Goal: Task Accomplishment & Management: Use online tool/utility

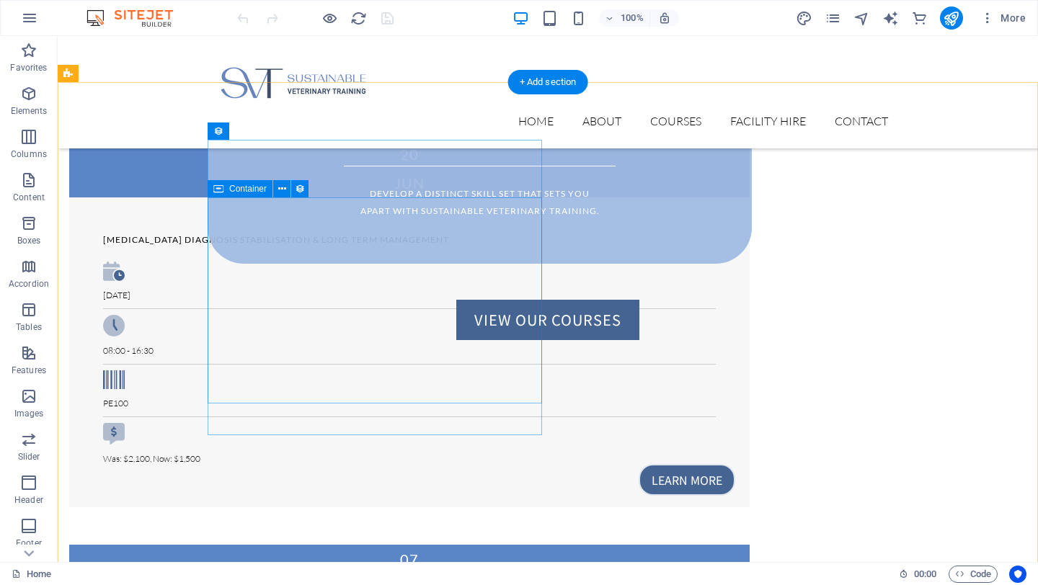
scroll to position [761, 0]
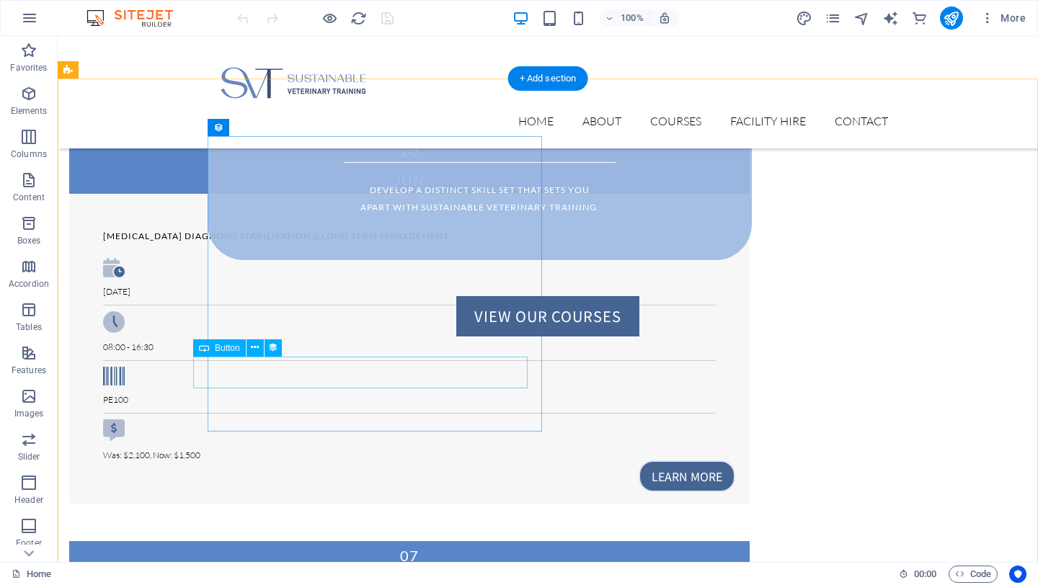
click at [484, 461] on div "Learn more" at bounding box center [395, 477] width 681 height 32
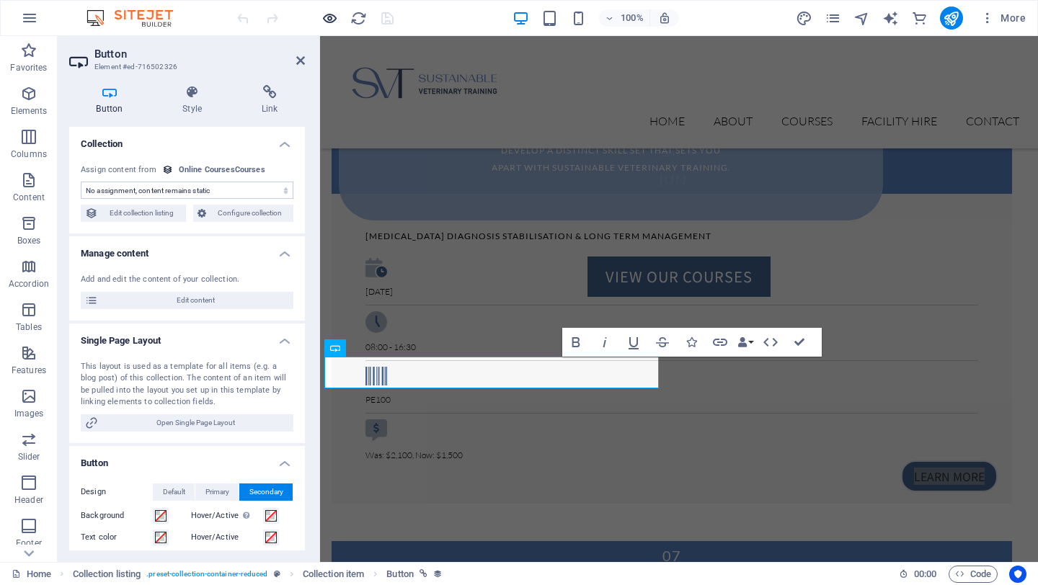
click at [322, 11] on icon "button" at bounding box center [330, 18] width 17 height 17
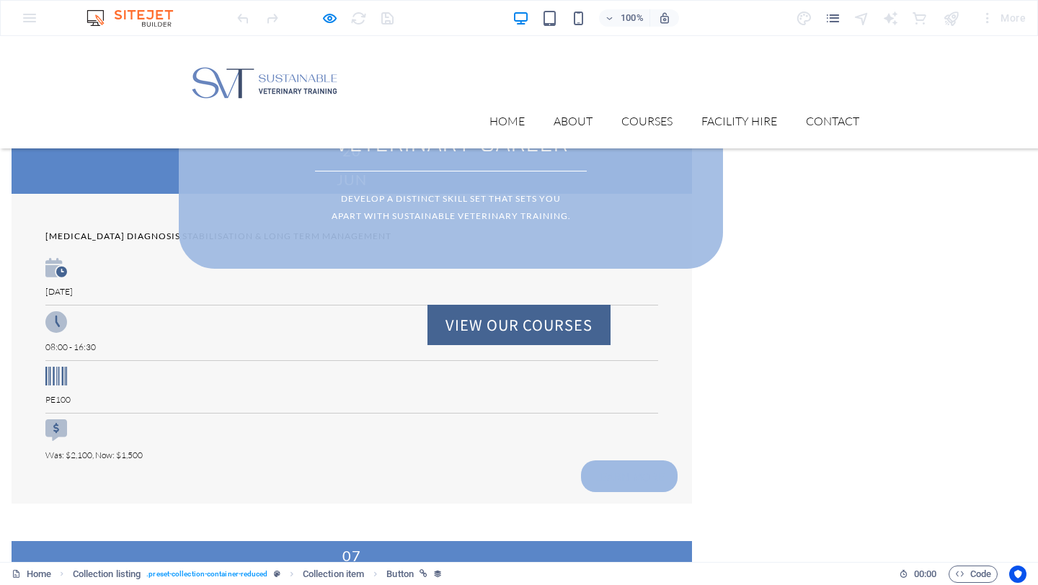
click at [581, 461] on link "Learn more" at bounding box center [629, 477] width 97 height 32
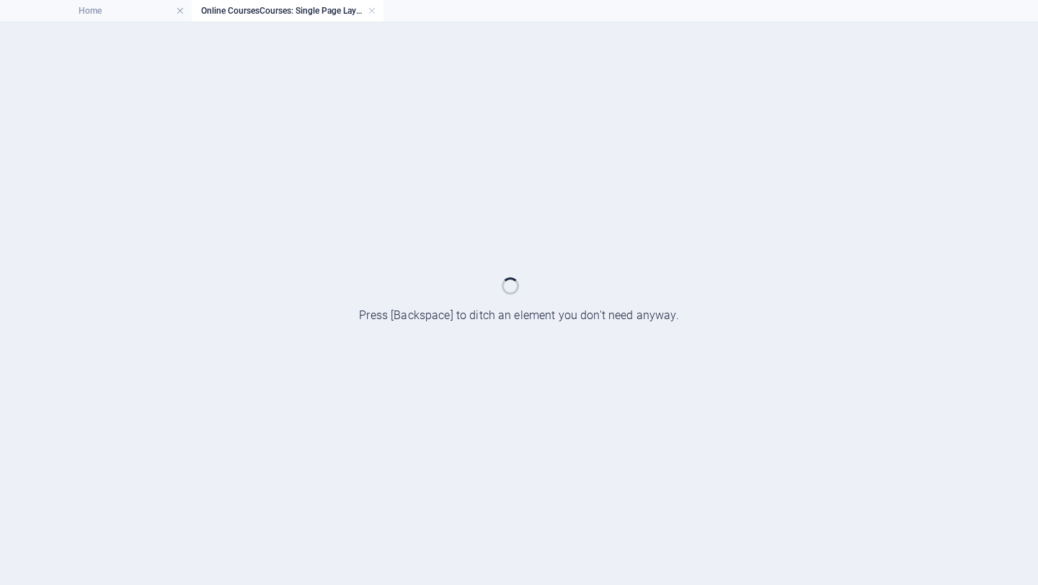
scroll to position [0, 0]
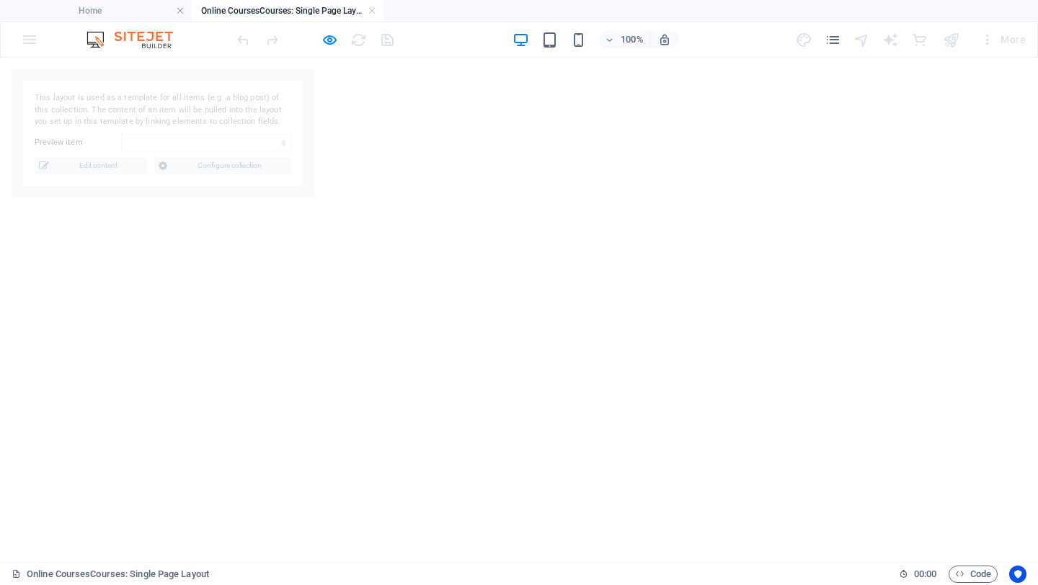
select select "682d41ffb785a10e280f5184"
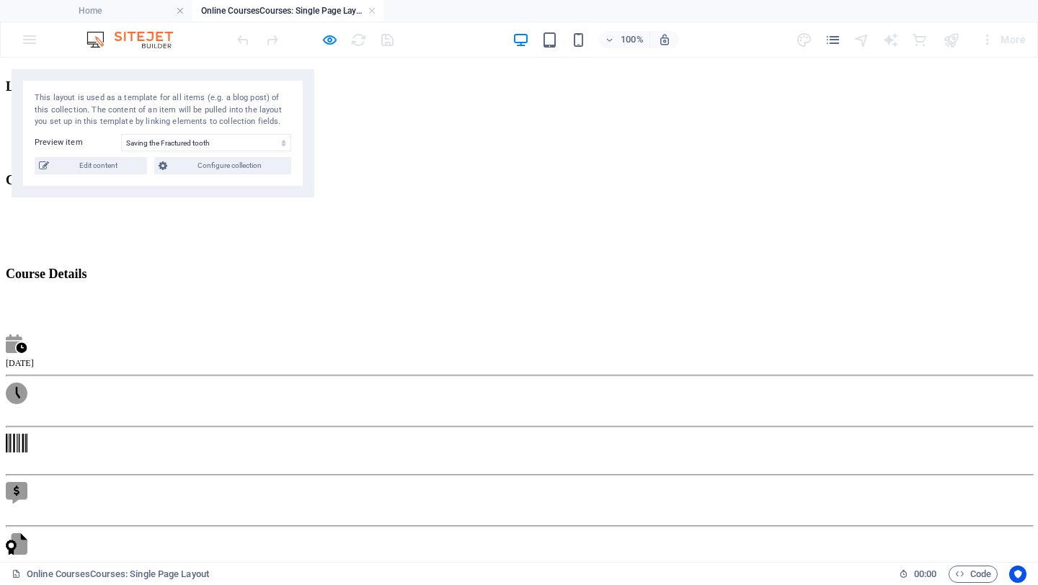
scroll to position [644, 0]
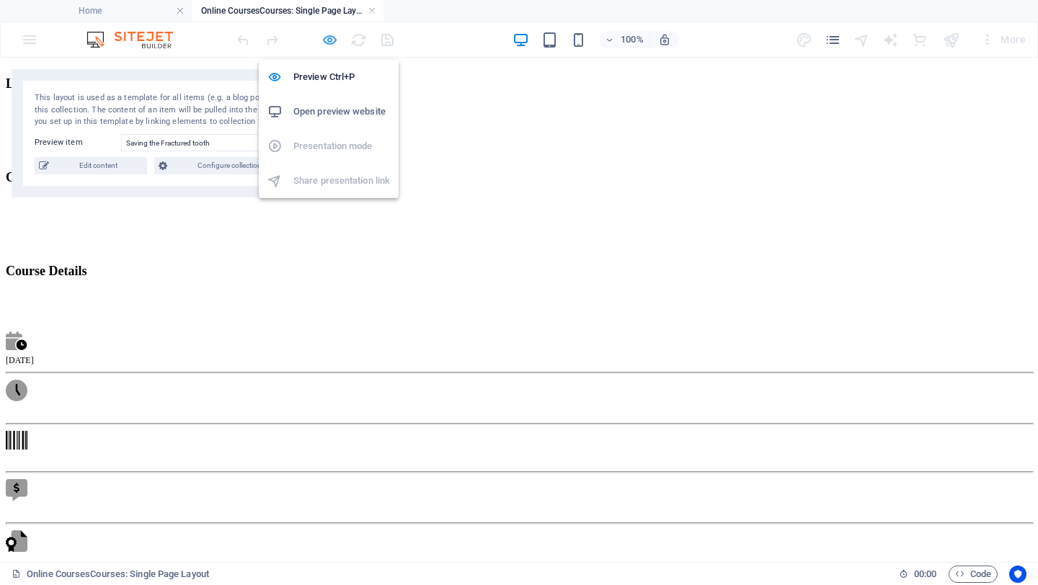
click at [327, 40] on icon "button" at bounding box center [330, 40] width 17 height 17
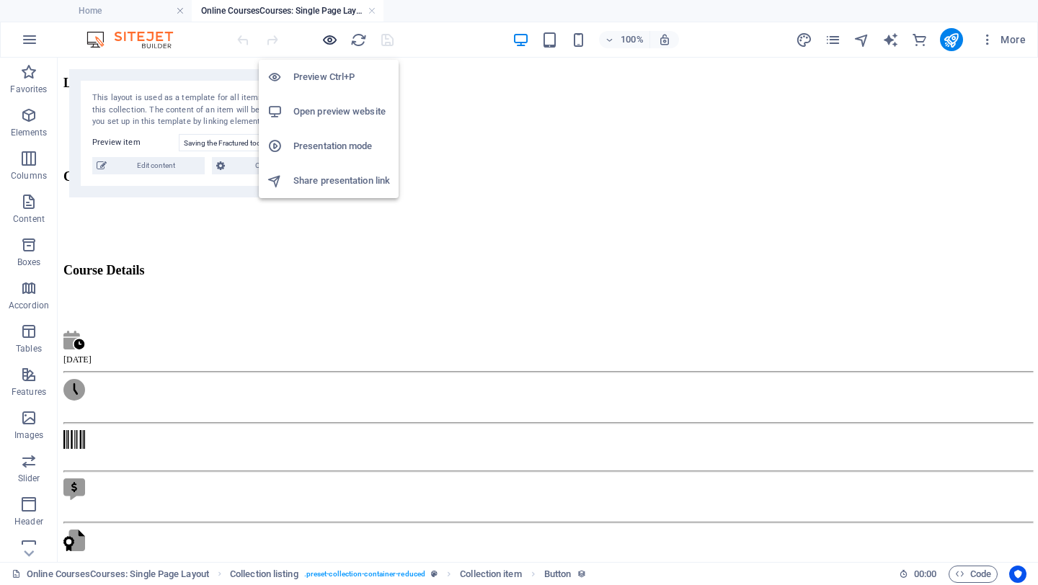
click at [327, 40] on icon "button" at bounding box center [330, 40] width 17 height 17
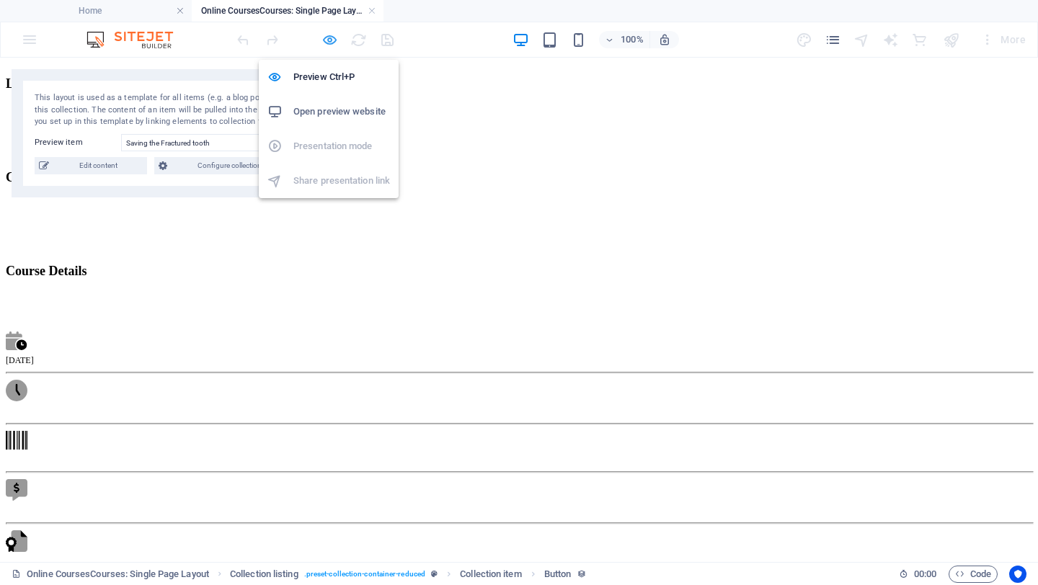
click at [327, 40] on icon "button" at bounding box center [330, 40] width 17 height 17
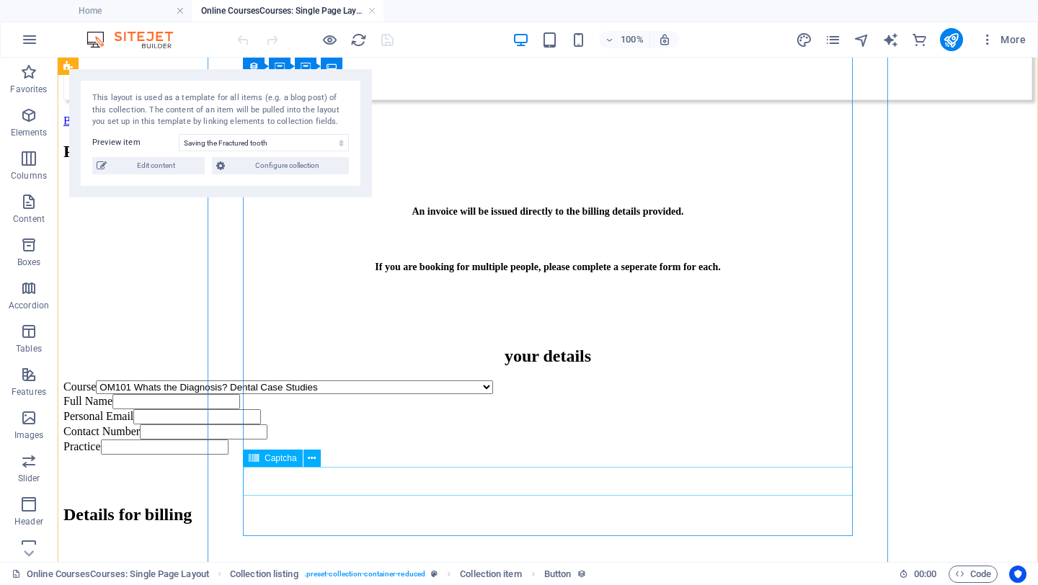
scroll to position [1917, 0]
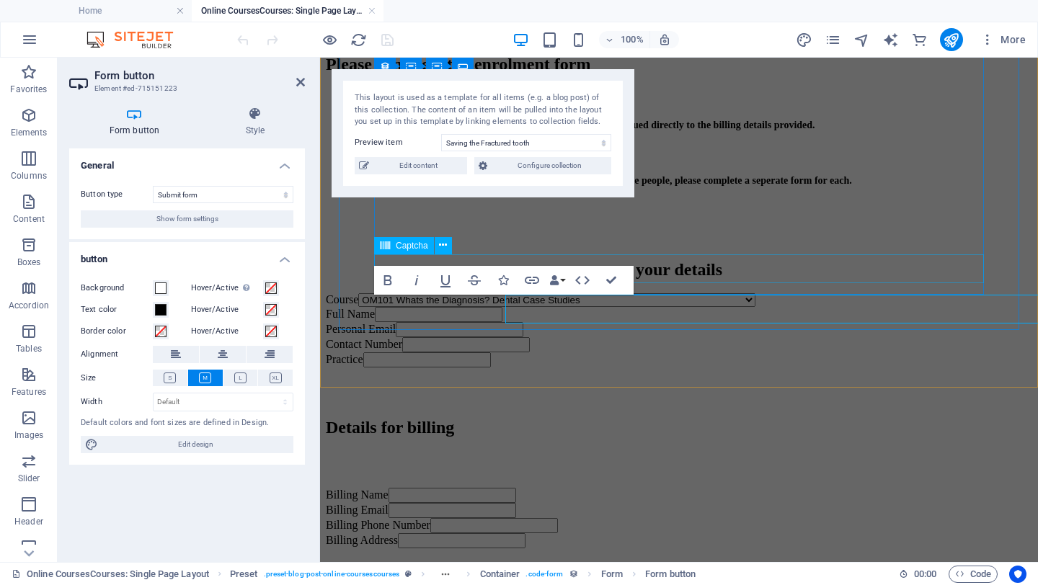
scroll to position [1888, 0]
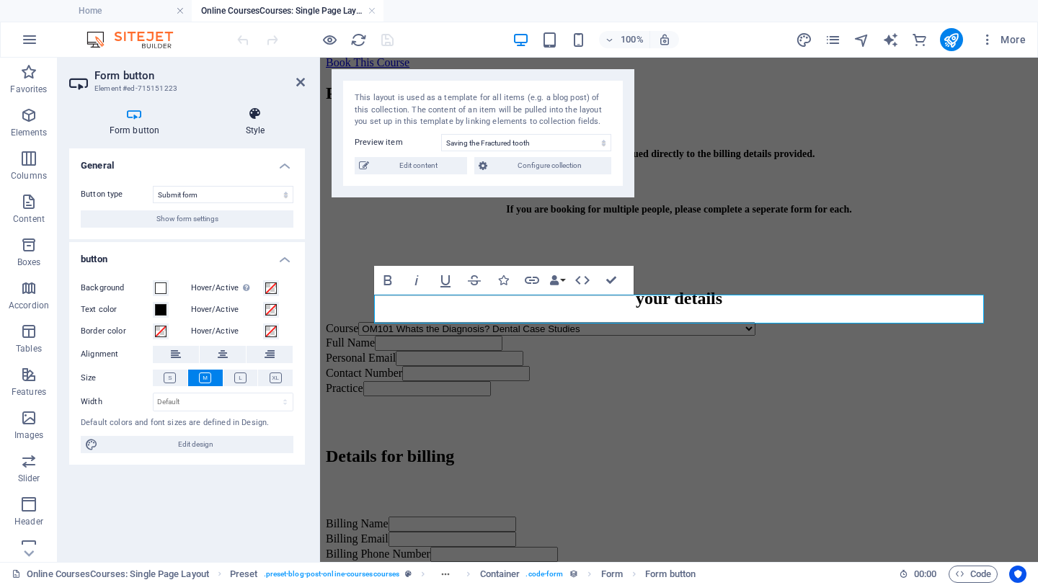
click at [234, 120] on icon at bounding box center [254, 114] width 99 height 14
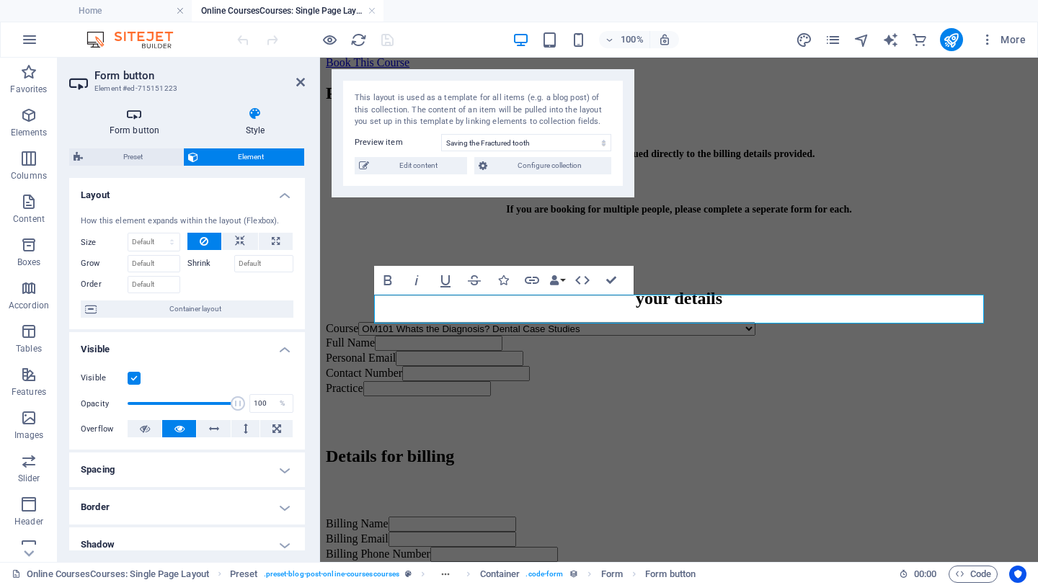
click at [134, 125] on h4 "Form button" at bounding box center [137, 122] width 136 height 30
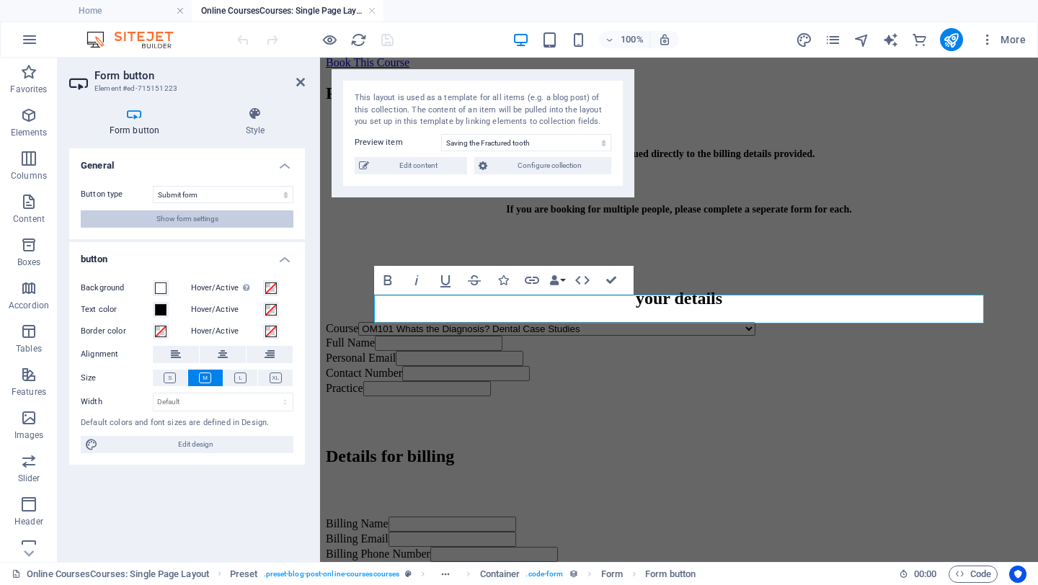
click at [174, 214] on span "Show form settings" at bounding box center [187, 218] width 62 height 17
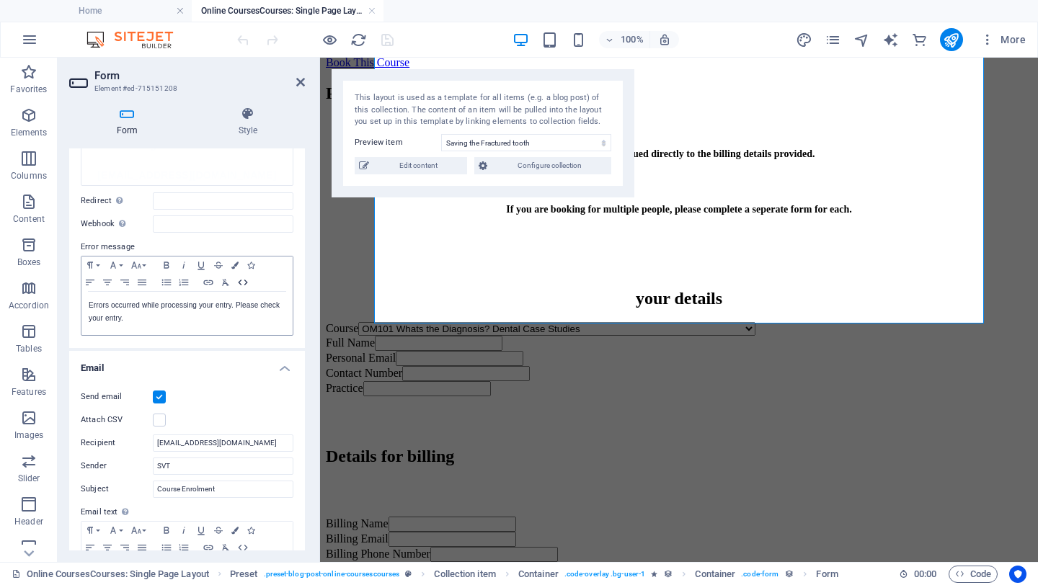
scroll to position [273, 0]
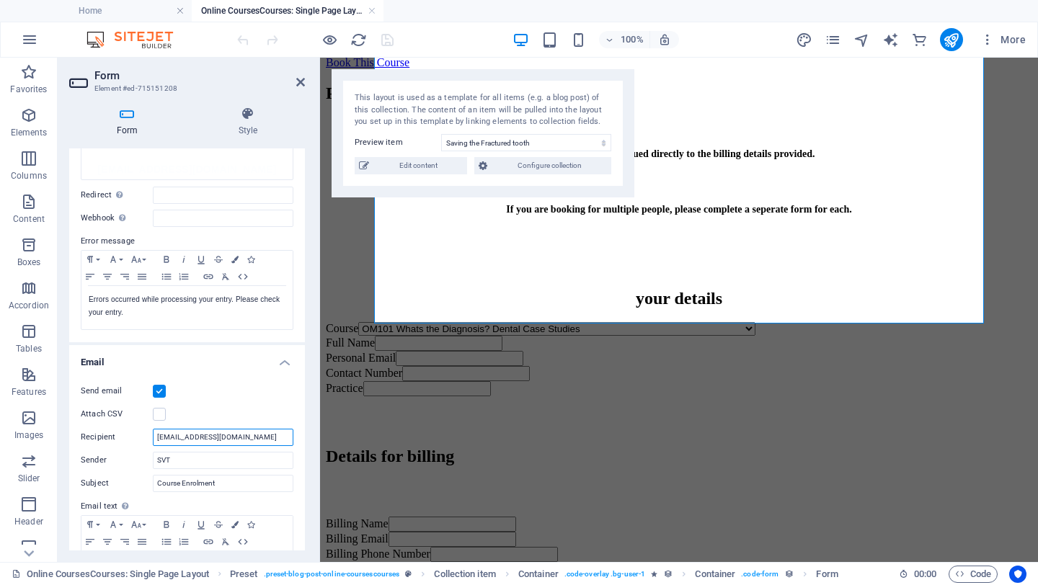
click at [238, 433] on input "[EMAIL_ADDRESS][DOMAIN_NAME]" at bounding box center [223, 437] width 141 height 17
